Goal: Task Accomplishment & Management: Use online tool/utility

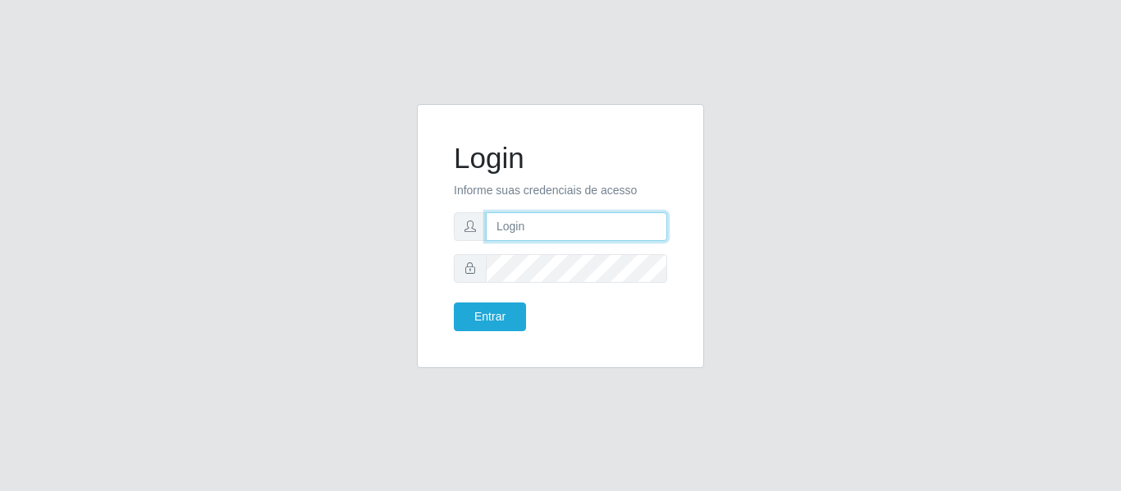
click at [527, 222] on input "text" at bounding box center [576, 227] width 181 height 29
type input "[PERSON_NAME][EMAIL_ADDRESS][DOMAIN_NAME]"
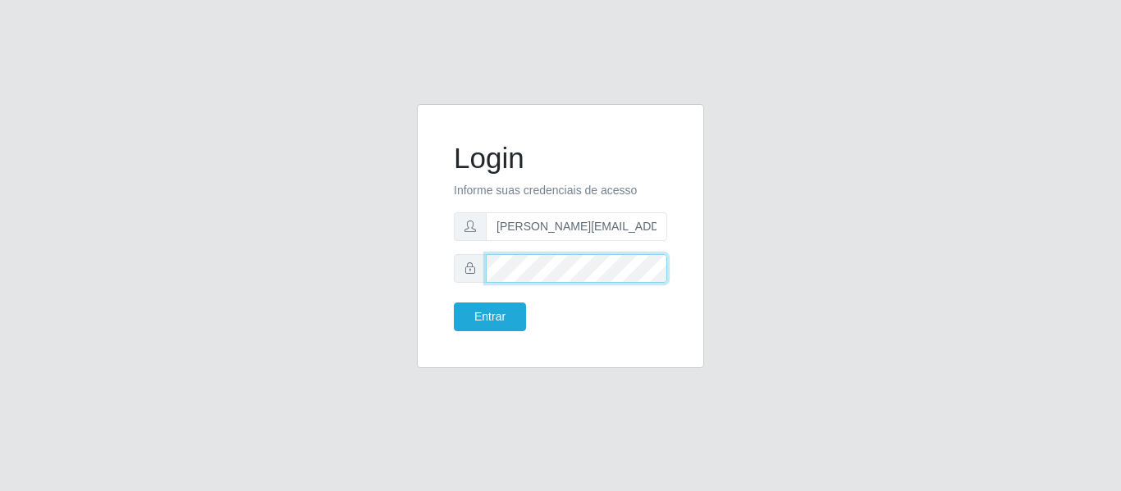
click at [454, 303] on button "Entrar" at bounding box center [490, 317] width 72 height 29
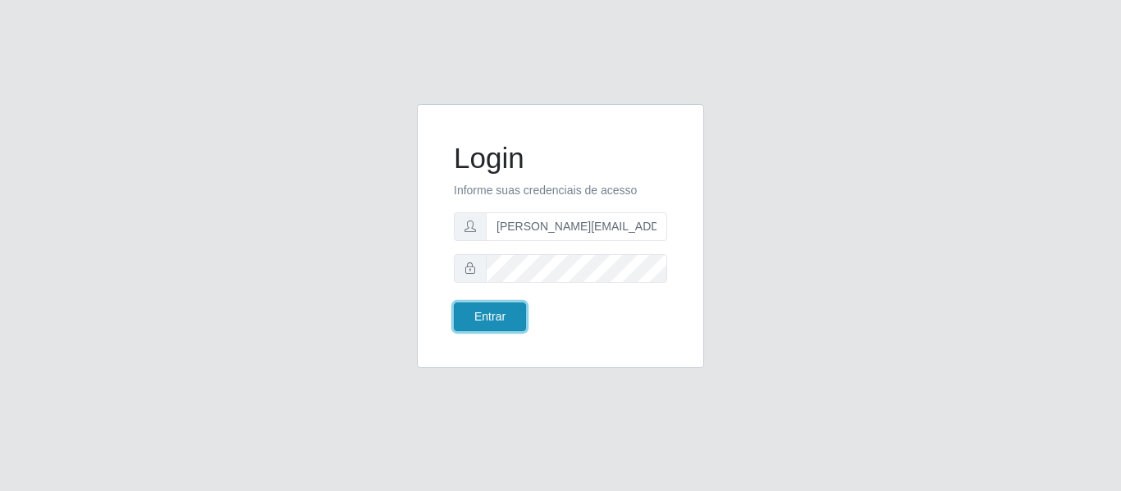
click at [506, 318] on button "Entrar" at bounding box center [490, 317] width 72 height 29
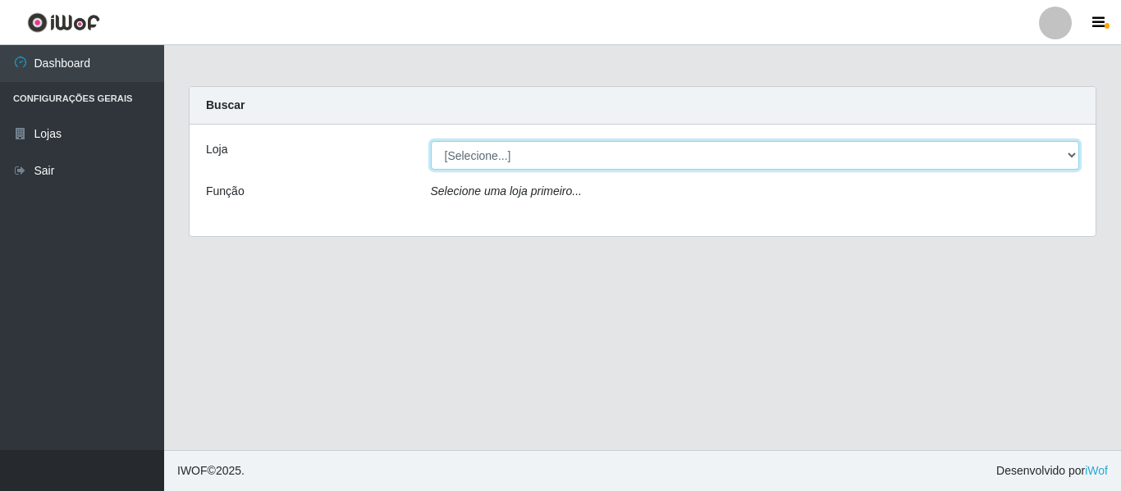
click at [482, 153] on select "[Selecione...] Hiper Queiroz - [GEOGRAPHIC_DATA]" at bounding box center [755, 155] width 649 height 29
select select "497"
click at [431, 141] on select "[Selecione...] Hiper Queiroz - [GEOGRAPHIC_DATA]" at bounding box center [755, 155] width 649 height 29
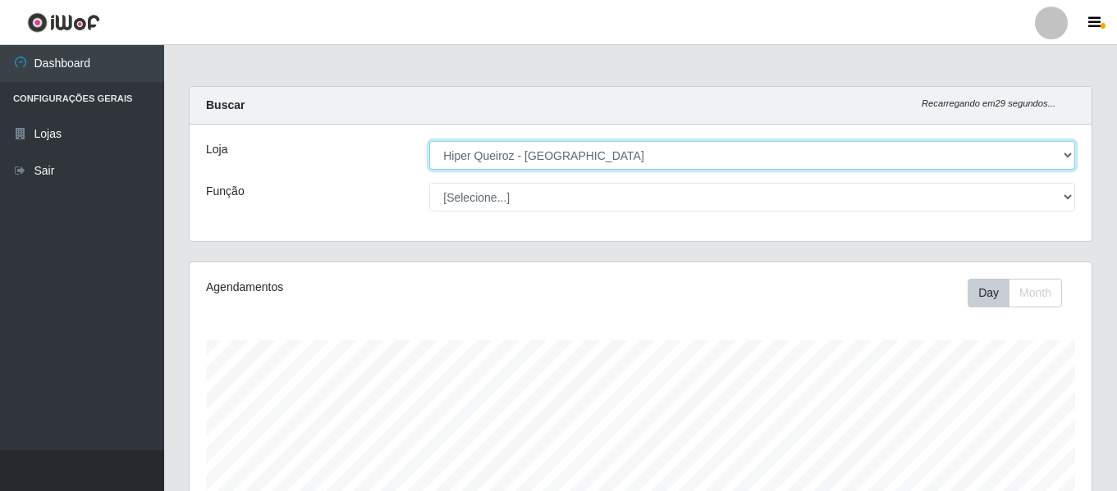
scroll to position [341, 902]
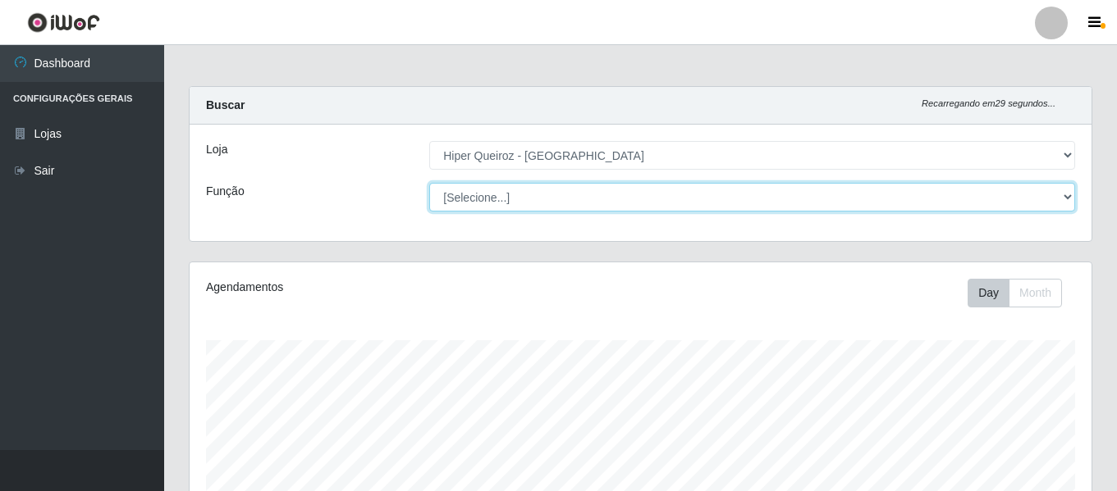
click at [487, 194] on select "[Selecione...] Embalador Embalador + Embalador ++ Repositor Repositor + Reposit…" at bounding box center [752, 197] width 646 height 29
select select "24"
click at [429, 183] on select "[Selecione...] Embalador Embalador + Embalador ++ Repositor Repositor + Reposit…" at bounding box center [752, 197] width 646 height 29
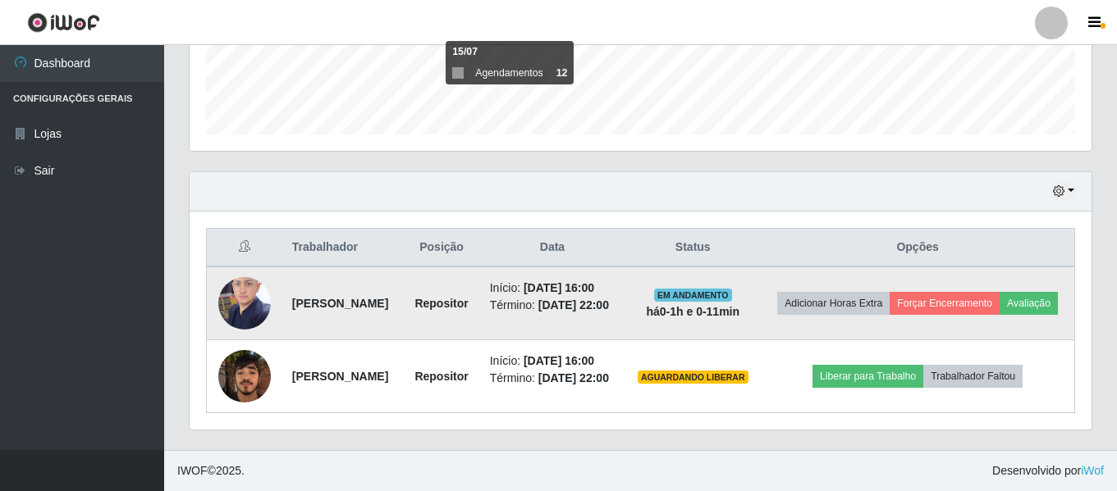
scroll to position [477, 0]
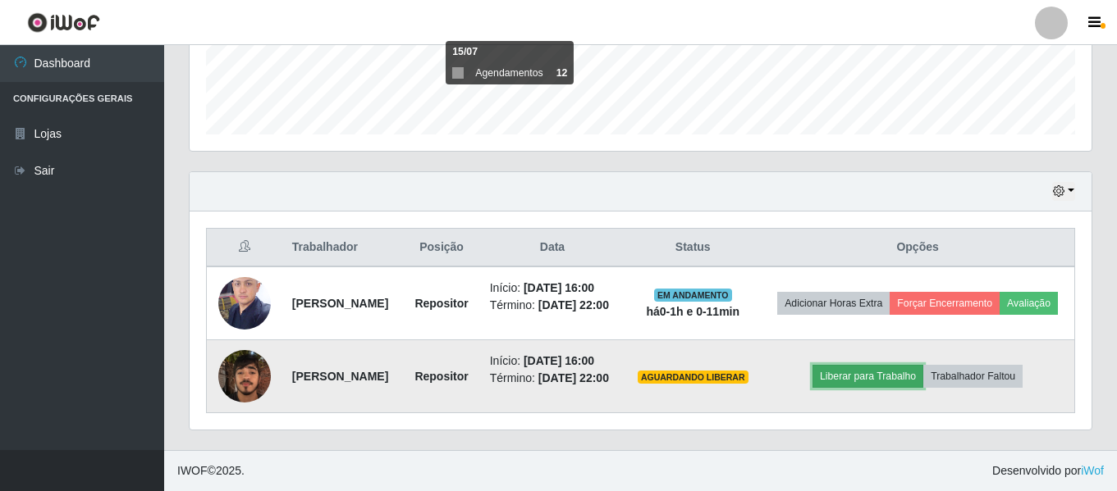
click at [882, 372] on button "Liberar para Trabalho" at bounding box center [867, 376] width 111 height 23
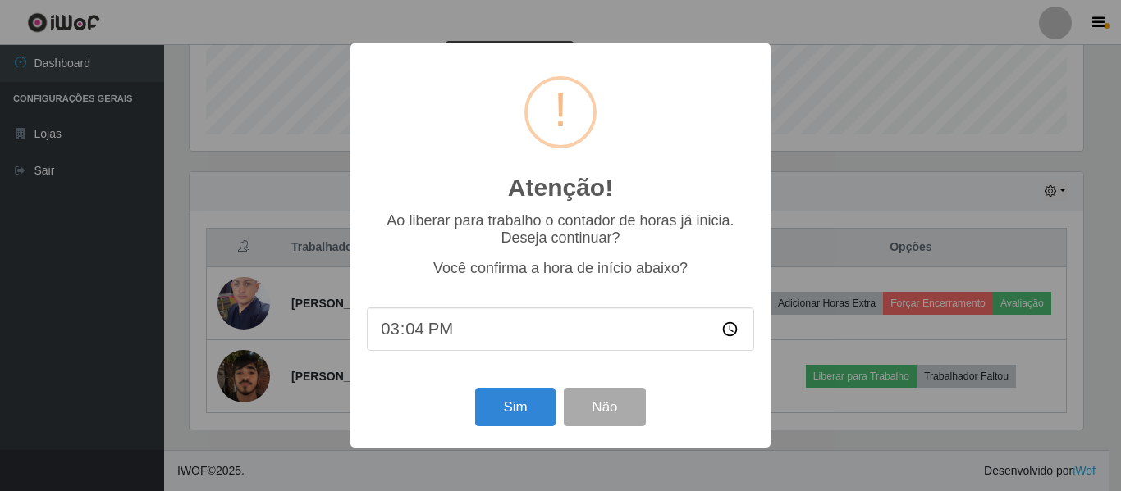
type input "15:48"
click at [514, 404] on button "Sim" at bounding box center [515, 407] width 80 height 39
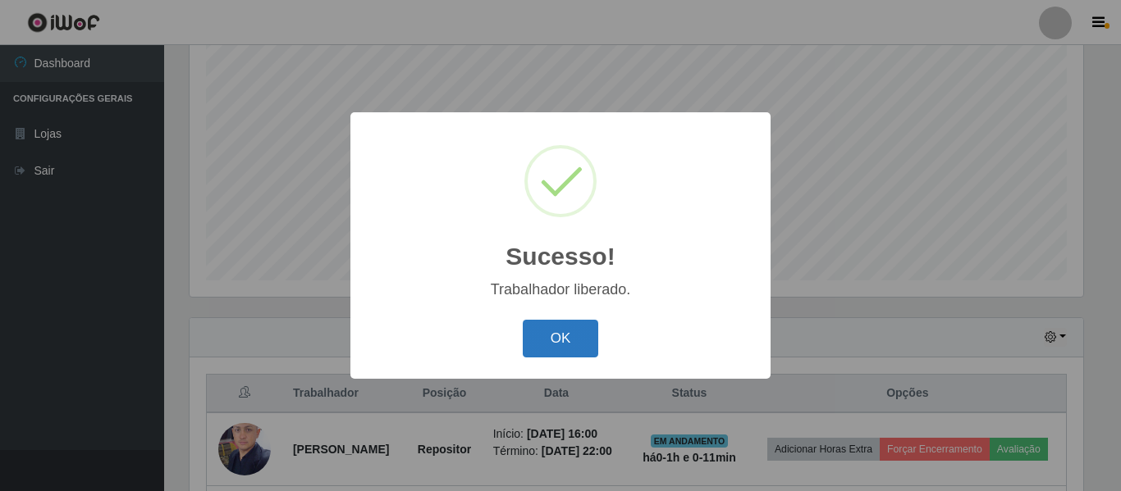
click at [578, 334] on button "OK" at bounding box center [561, 339] width 76 height 39
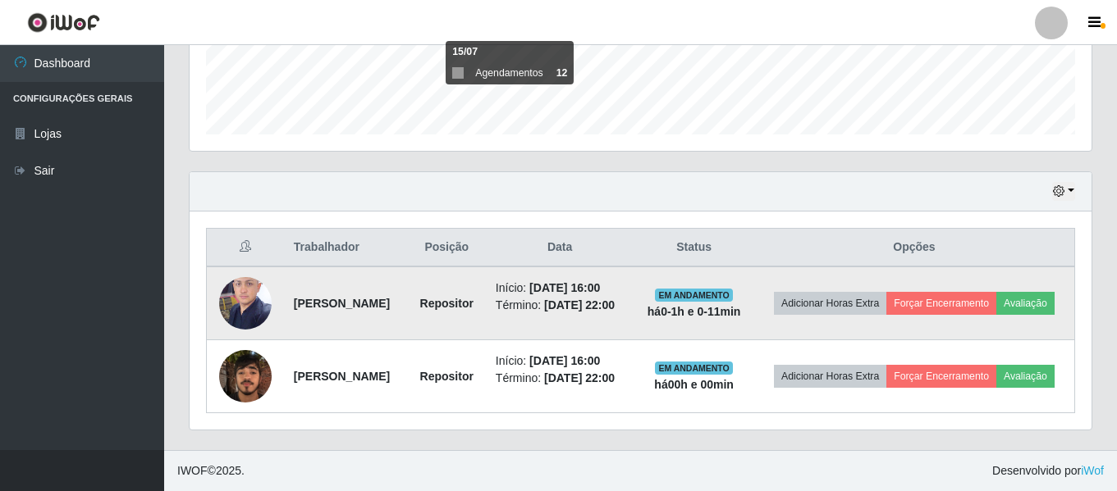
scroll to position [477, 0]
